Goal: Task Accomplishment & Management: Manage account settings

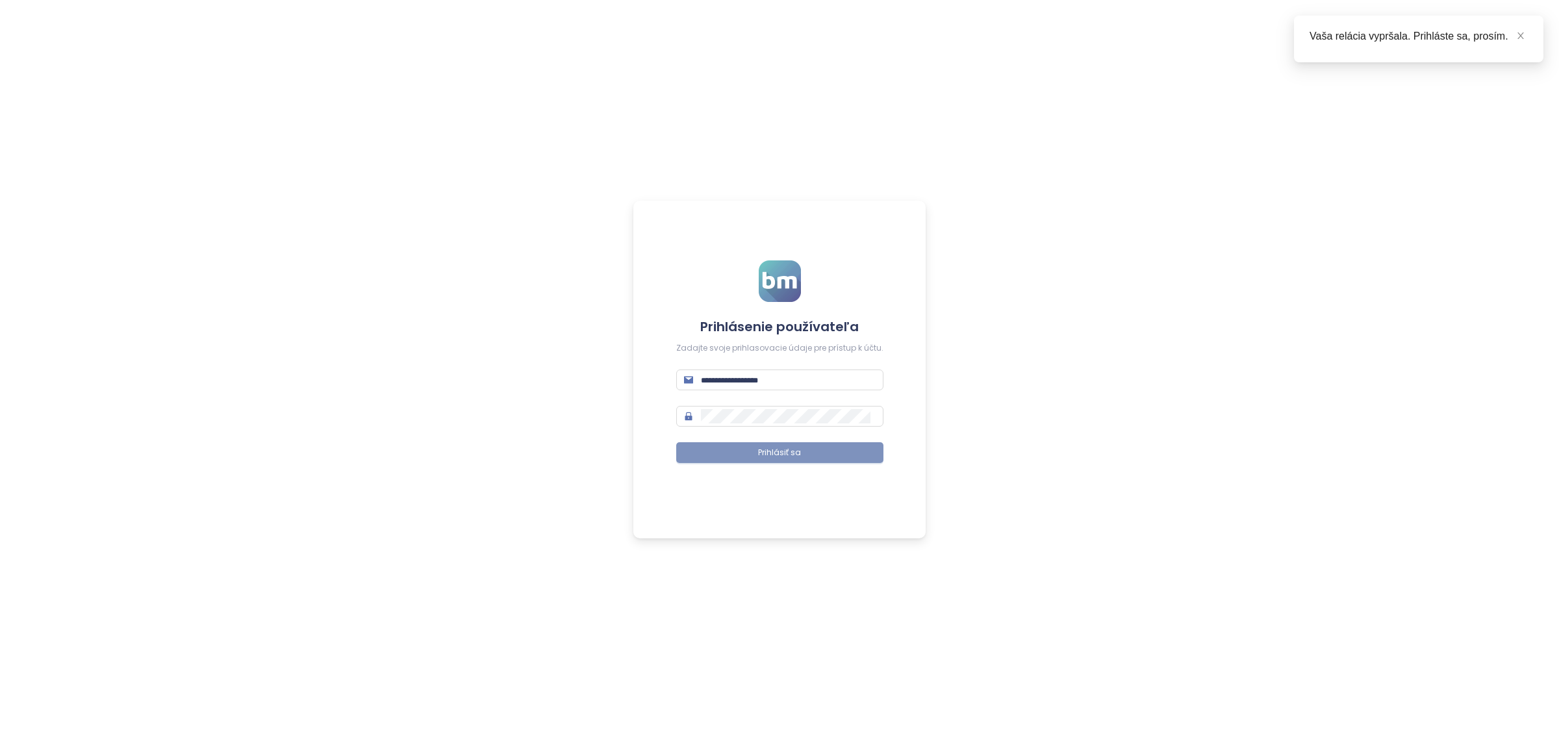
type input "**********"
click at [735, 458] on button "Prihlásiť sa" at bounding box center [779, 452] width 207 height 21
